Goal: Information Seeking & Learning: Check status

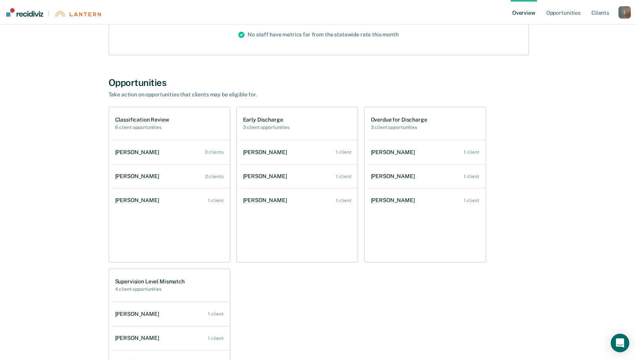
scroll to position [117, 0]
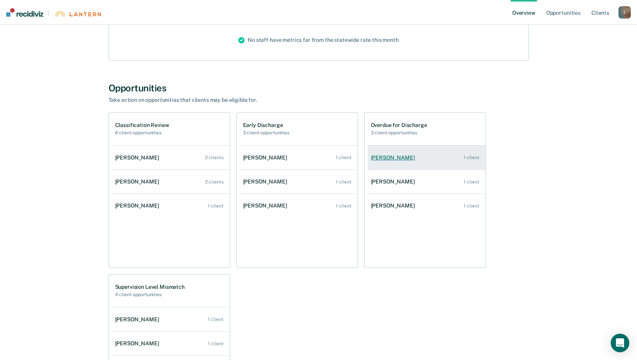
click at [387, 156] on div "[PERSON_NAME]" at bounding box center [394, 157] width 47 height 7
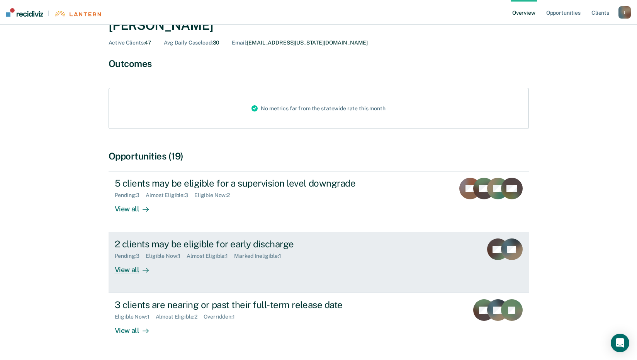
scroll to position [77, 0]
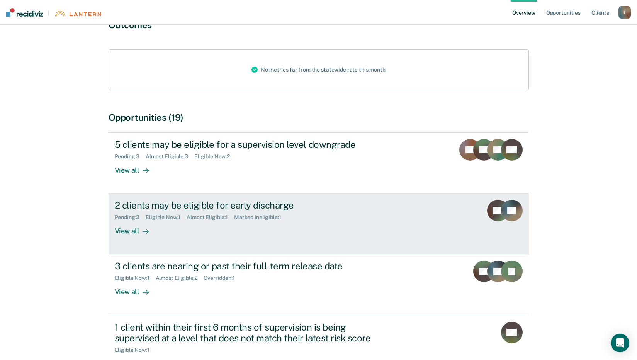
click at [184, 203] on div "2 clients may be eligible for early discharge" at bounding box center [250, 204] width 271 height 11
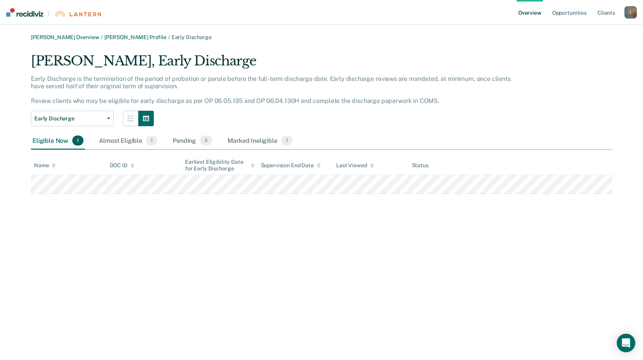
click at [624, 160] on div "Andrew L Lee Overview / Gregory Pruitt Profile / Early Discharge Gregory Pruitt…" at bounding box center [321, 114] width 625 height 160
click at [531, 14] on link "Overview" at bounding box center [530, 12] width 26 height 25
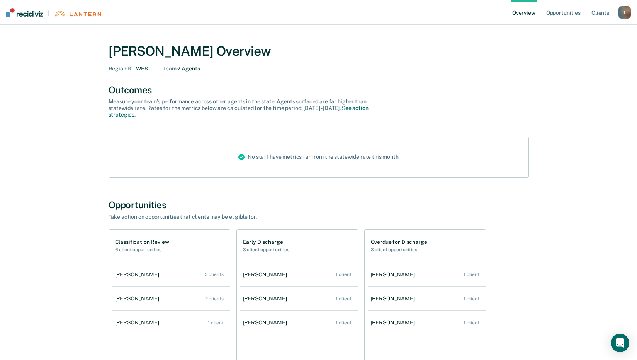
click at [380, 249] on h2 "3 client opportunities" at bounding box center [399, 249] width 56 height 5
click at [380, 240] on h1 "Overdue for Discharge" at bounding box center [399, 242] width 56 height 7
click at [382, 247] on h2 "3 client opportunities" at bounding box center [399, 249] width 56 height 5
click at [382, 246] on div "Overdue for Discharge 3 client opportunities" at bounding box center [399, 246] width 56 height 14
click at [384, 272] on div "[PERSON_NAME]" at bounding box center [394, 274] width 47 height 7
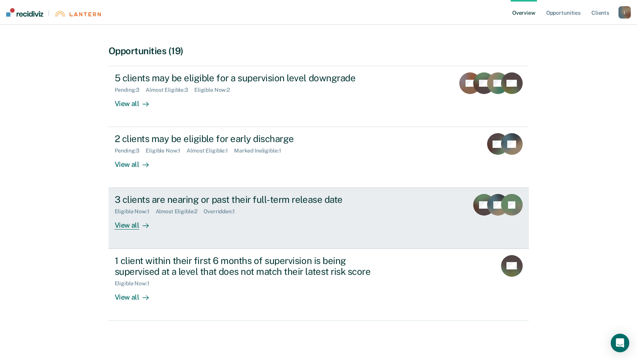
scroll to position [145, 0]
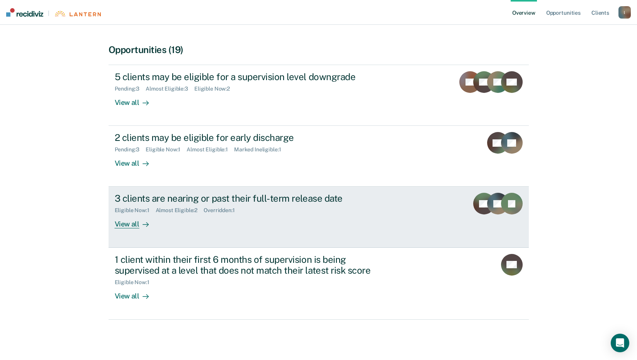
click at [123, 222] on div "View all" at bounding box center [136, 220] width 43 height 15
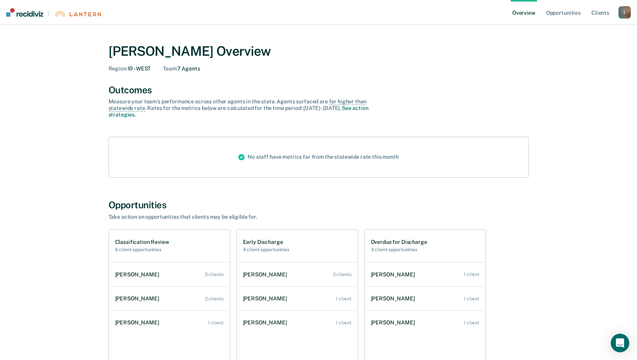
scroll to position [39, 0]
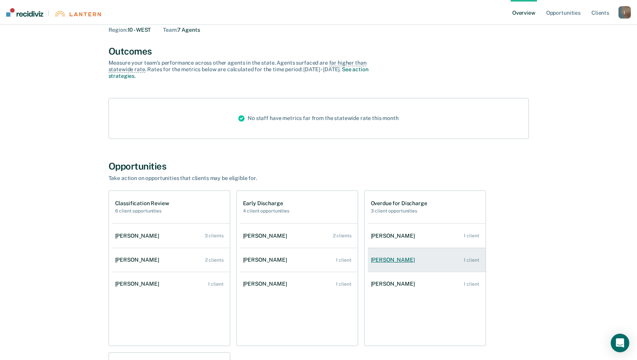
click at [407, 258] on div "[PERSON_NAME]" at bounding box center [394, 259] width 47 height 7
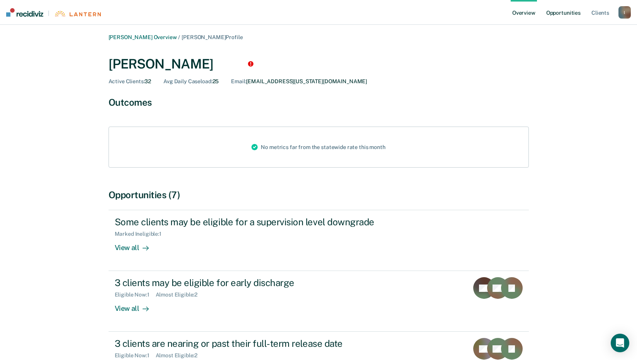
click at [573, 12] on link "Opportunities" at bounding box center [563, 12] width 37 height 25
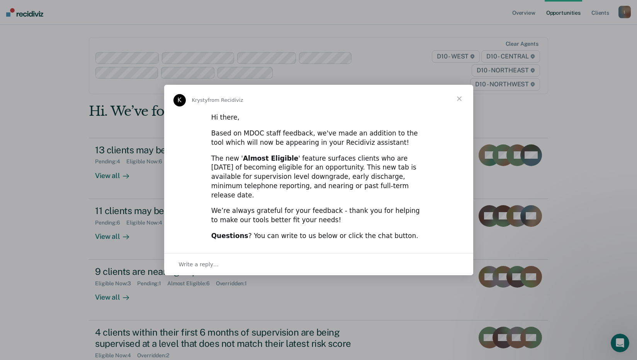
click at [461, 104] on span "Close" at bounding box center [460, 99] width 28 height 28
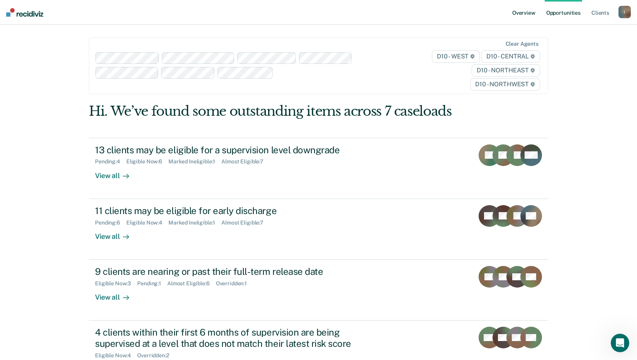
click at [530, 13] on link "Overview" at bounding box center [524, 12] width 26 height 25
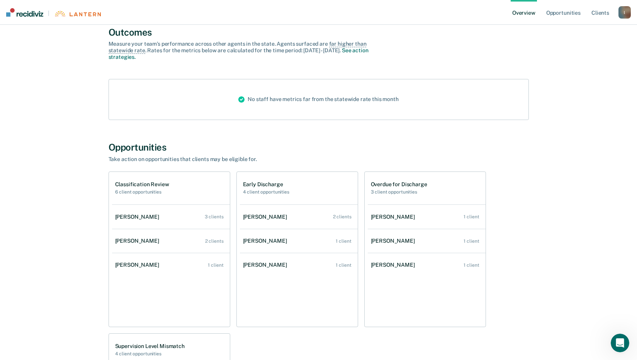
scroll to position [77, 0]
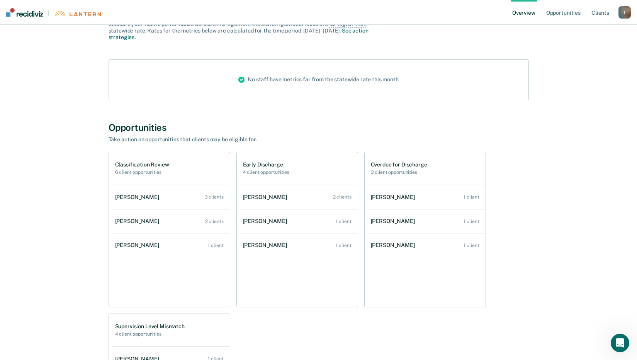
click at [402, 169] on h2 "3 client opportunities" at bounding box center [399, 171] width 56 height 5
click at [394, 163] on h1 "Overdue for Discharge" at bounding box center [399, 164] width 56 height 7
click at [474, 221] on div "1 client" at bounding box center [471, 220] width 15 height 5
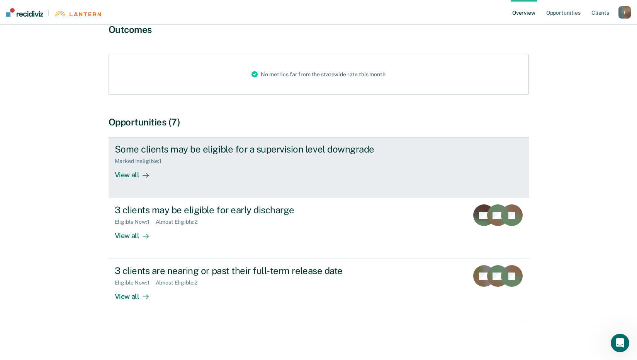
scroll to position [73, 0]
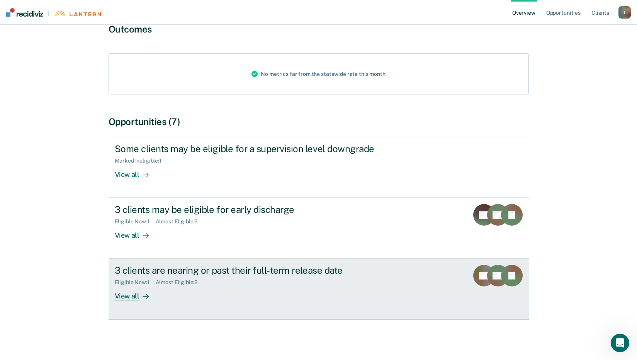
click at [121, 295] on div "View all" at bounding box center [136, 292] width 43 height 15
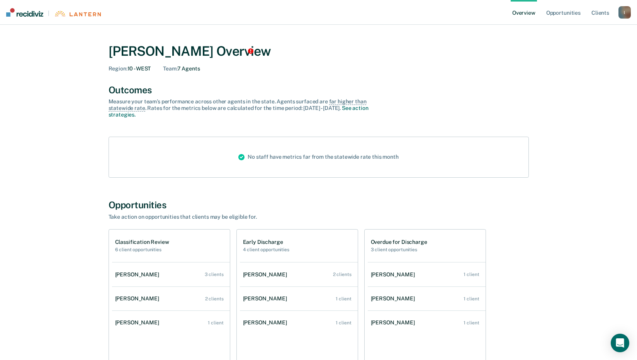
click at [531, 12] on link "Overview" at bounding box center [524, 12] width 26 height 25
click at [382, 323] on div "[PERSON_NAME]" at bounding box center [394, 322] width 47 height 7
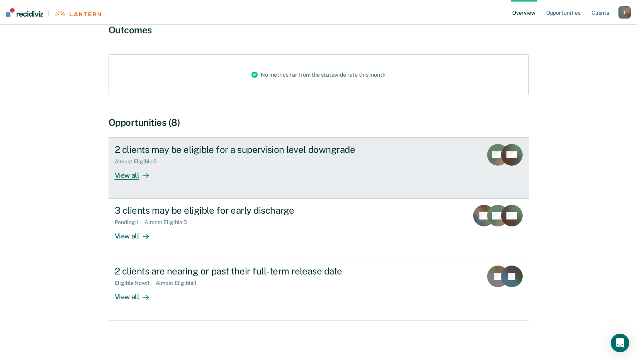
scroll to position [73, 0]
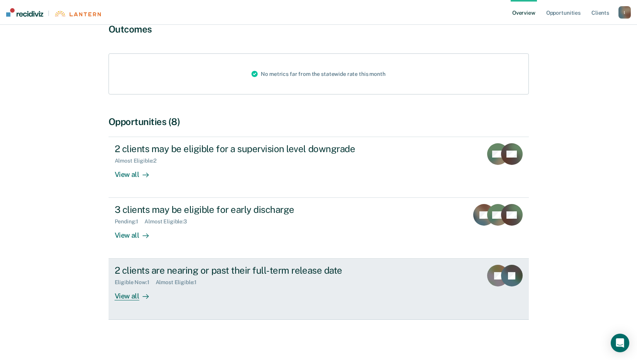
click at [128, 295] on div "View all" at bounding box center [136, 292] width 43 height 15
